Goal: Obtain resource: Download file/media

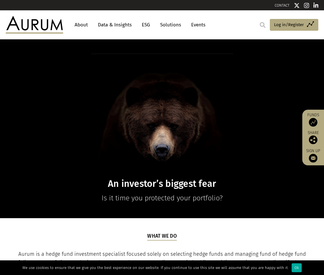
click at [113, 24] on link "Data & Insights" at bounding box center [115, 25] width 40 height 11
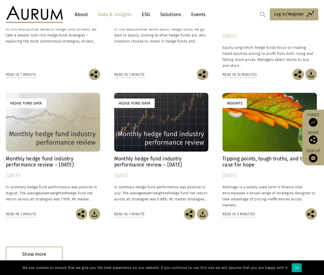
scroll to position [316, 0]
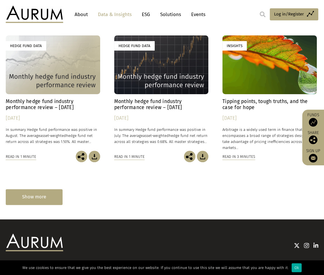
click at [33, 199] on div "Show more" at bounding box center [34, 197] width 57 height 16
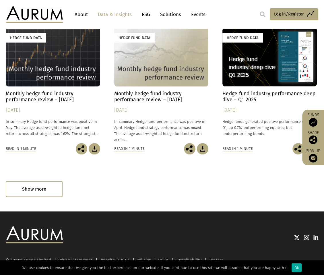
scroll to position [617, 0]
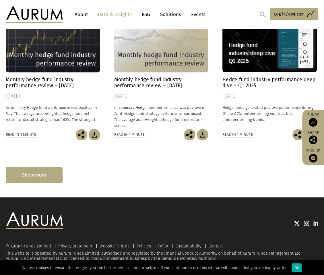
click at [53, 173] on div "Show more" at bounding box center [34, 175] width 57 height 16
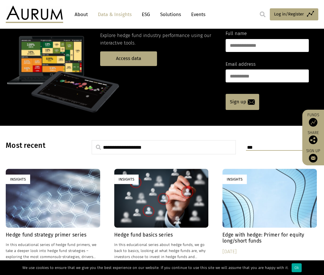
scroll to position [0, 0]
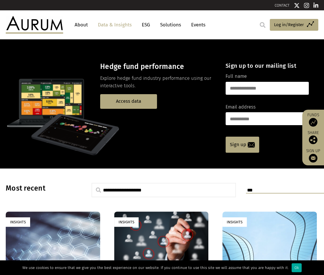
click at [262, 24] on img at bounding box center [263, 25] width 6 height 6
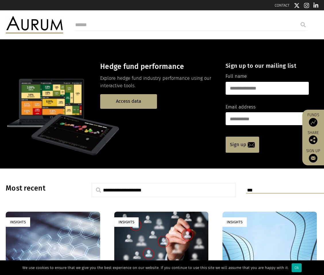
drag, startPoint x: 262, startPoint y: 25, endPoint x: 255, endPoint y: 22, distance: 7.5
click at [259, 26] on input "search" at bounding box center [191, 24] width 233 height 11
type input "*****"
click at [298, 19] on input "submit" at bounding box center [303, 24] width 11 height 11
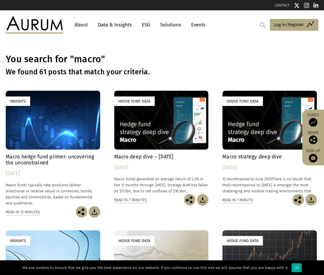
click at [153, 122] on div "Hedge Fund Data" at bounding box center [161, 120] width 94 height 59
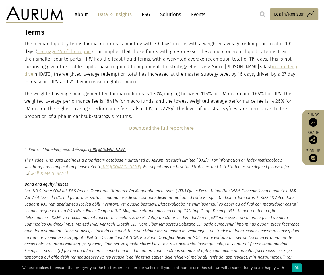
scroll to position [1178, 0]
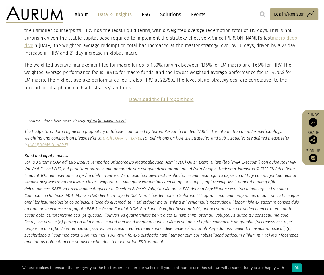
click at [159, 101] on strong "Download the full report here" at bounding box center [161, 99] width 65 height 5
